Goal: Information Seeking & Learning: Learn about a topic

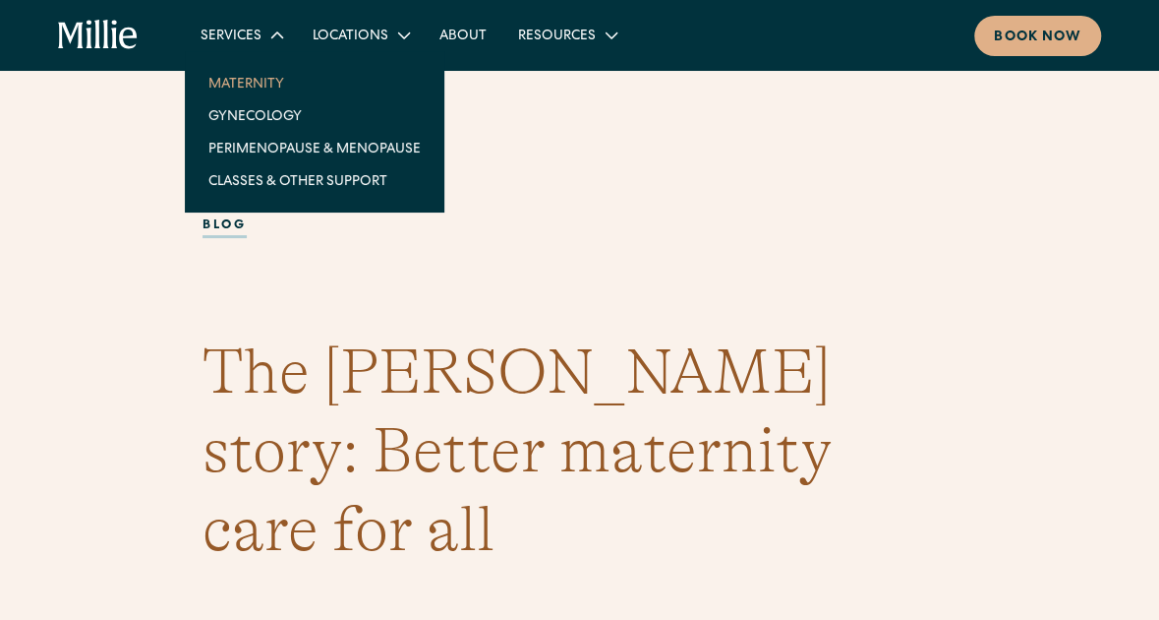
click at [242, 82] on link "Maternity" at bounding box center [315, 83] width 244 height 32
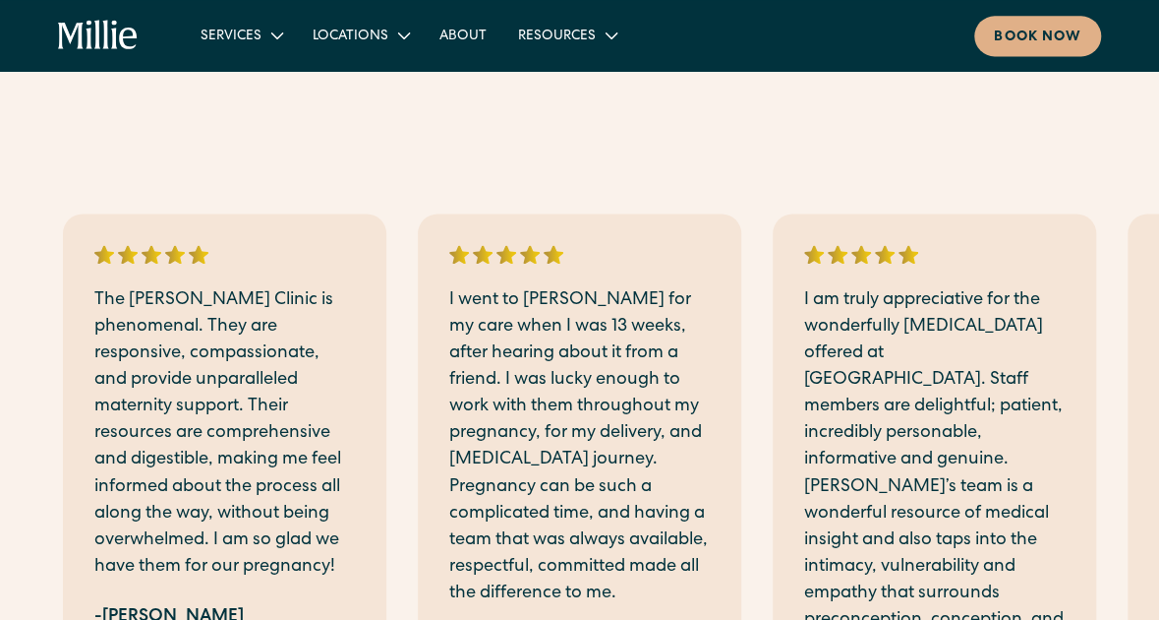
scroll to position [4741, 0]
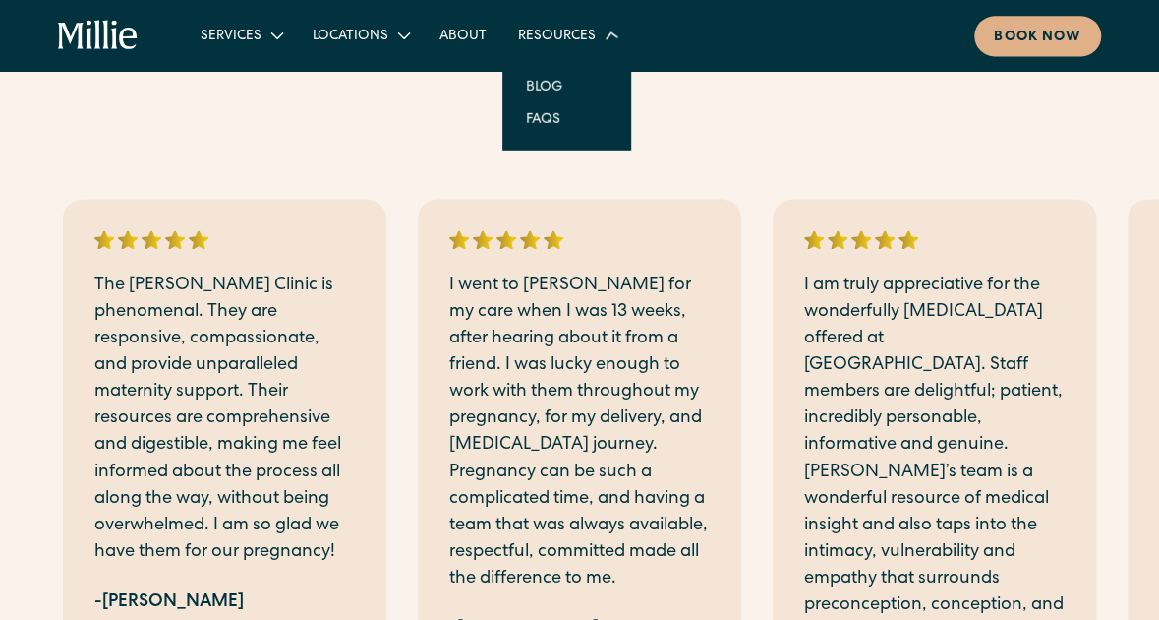
click at [582, 30] on div "Resources" at bounding box center [557, 37] width 78 height 21
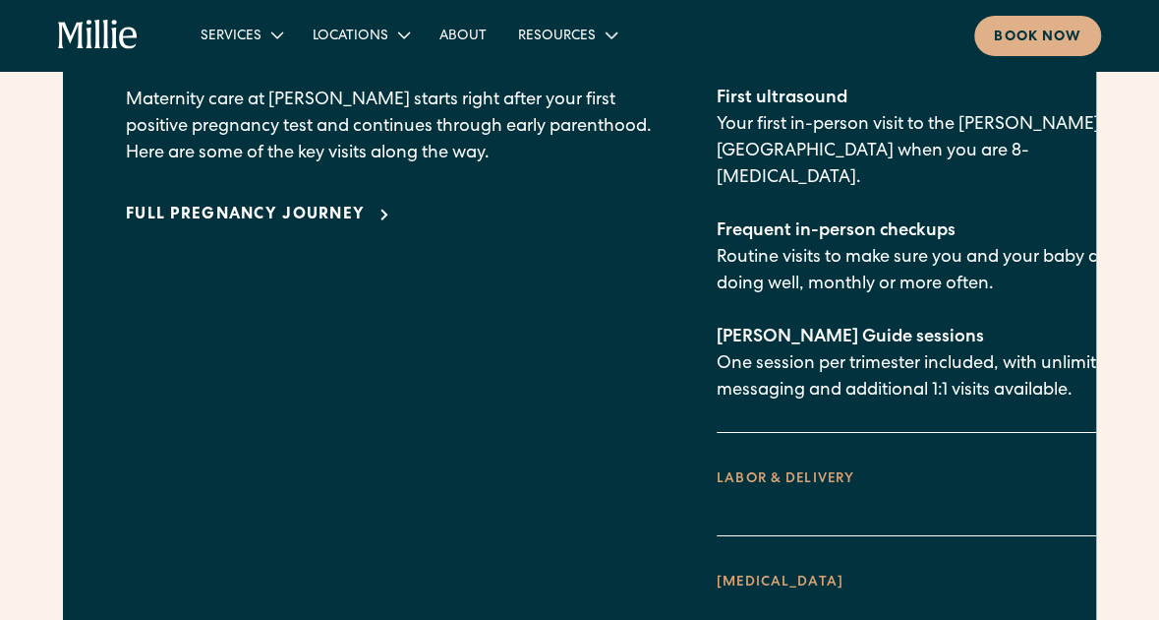
scroll to position [3029, 0]
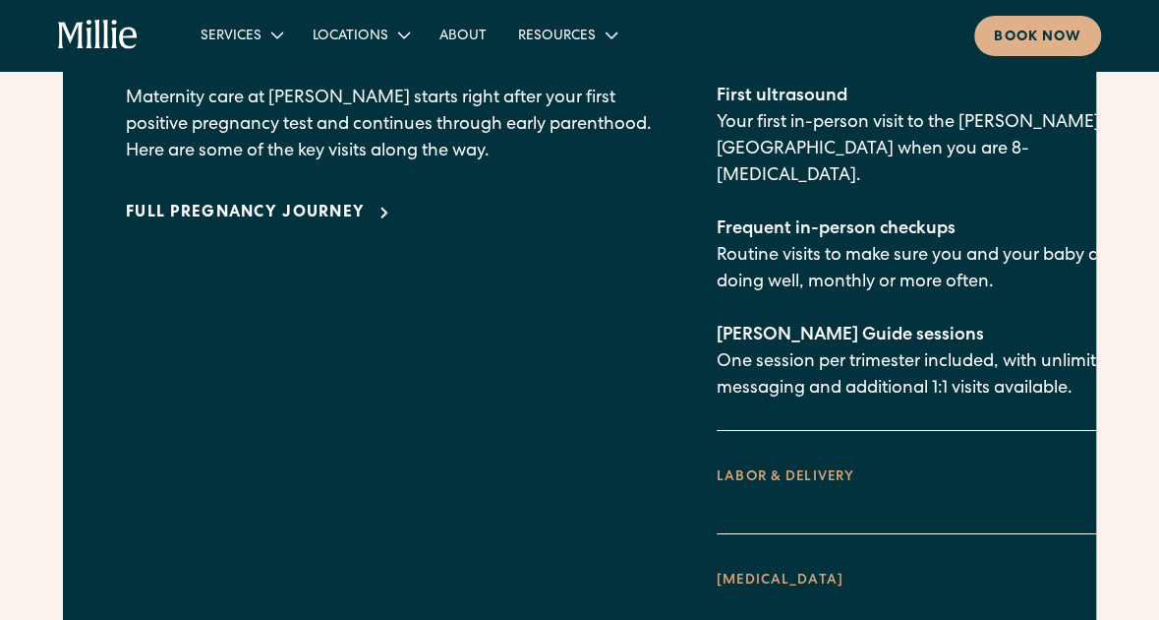
click at [797, 458] on div "LABOR & DELIVERY" at bounding box center [930, 477] width 426 height 39
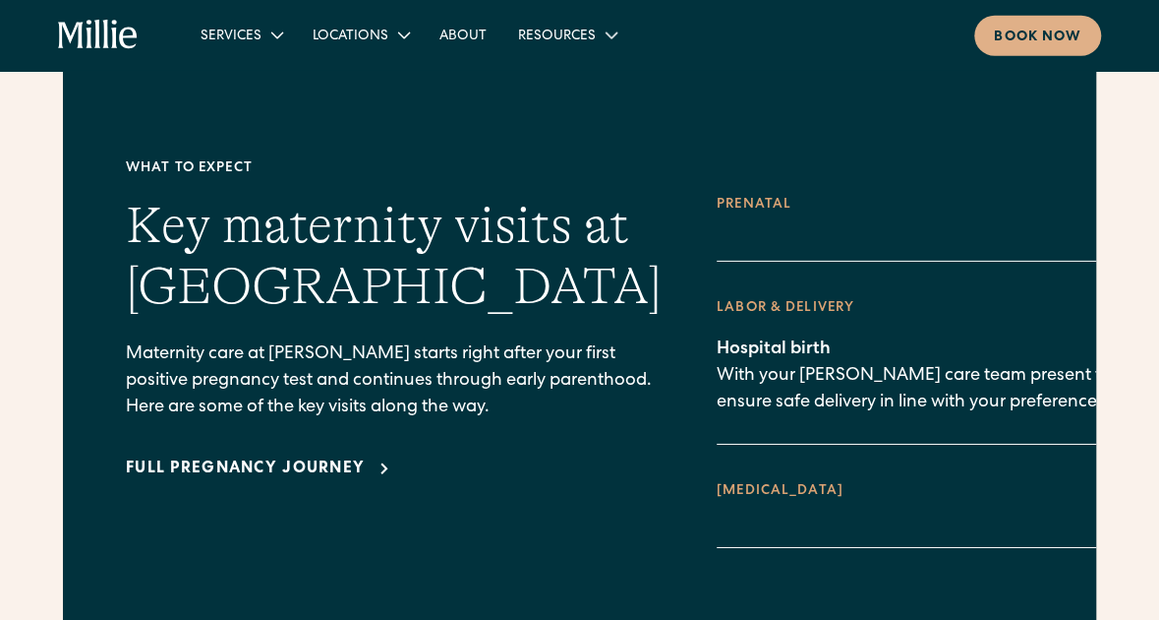
scroll to position [2774, 0]
click at [779, 471] on div "POSTPARTUM" at bounding box center [930, 490] width 426 height 39
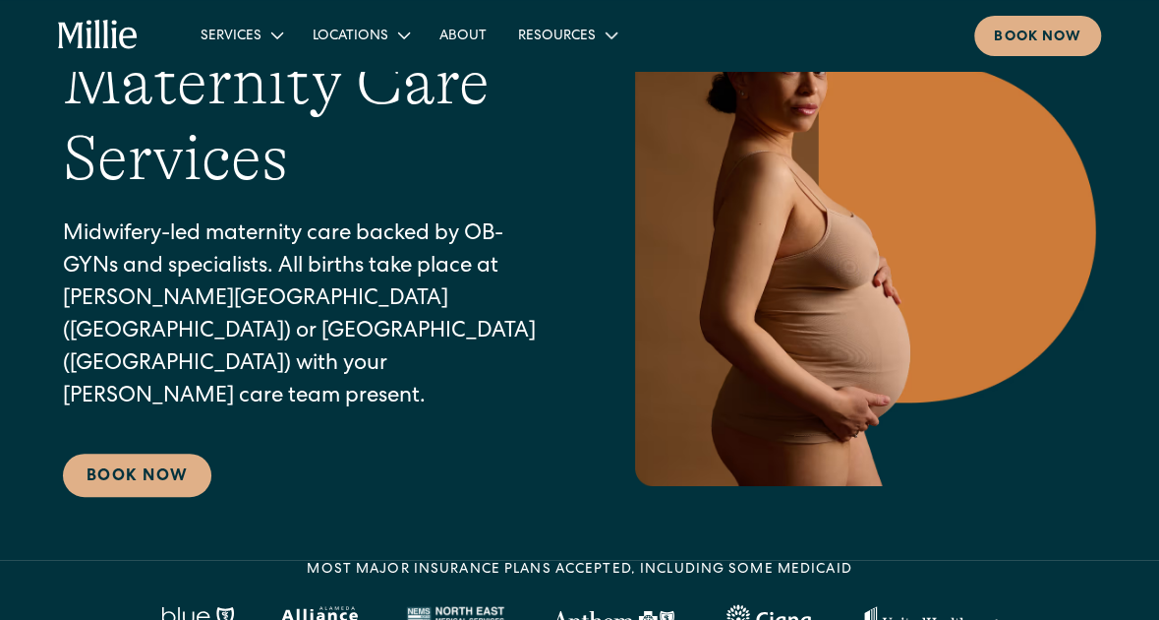
scroll to position [0, 0]
